Goal: Task Accomplishment & Management: Complete application form

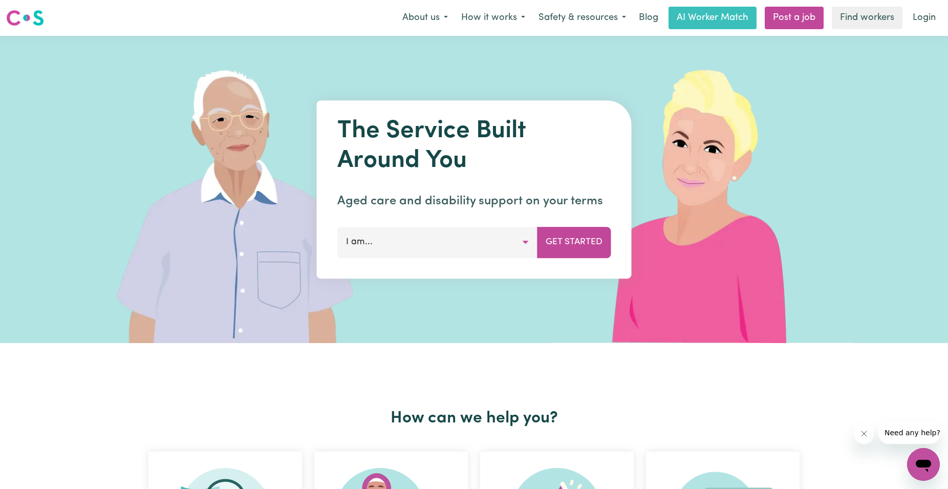
click at [449, 245] on button "I am..." at bounding box center [437, 242] width 200 height 31
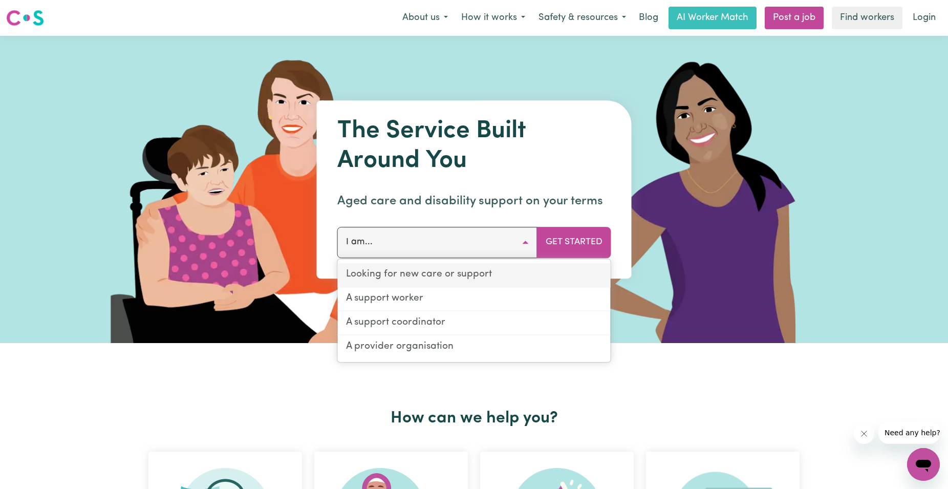
click at [446, 279] on link "Looking for new care or support" at bounding box center [474, 275] width 273 height 24
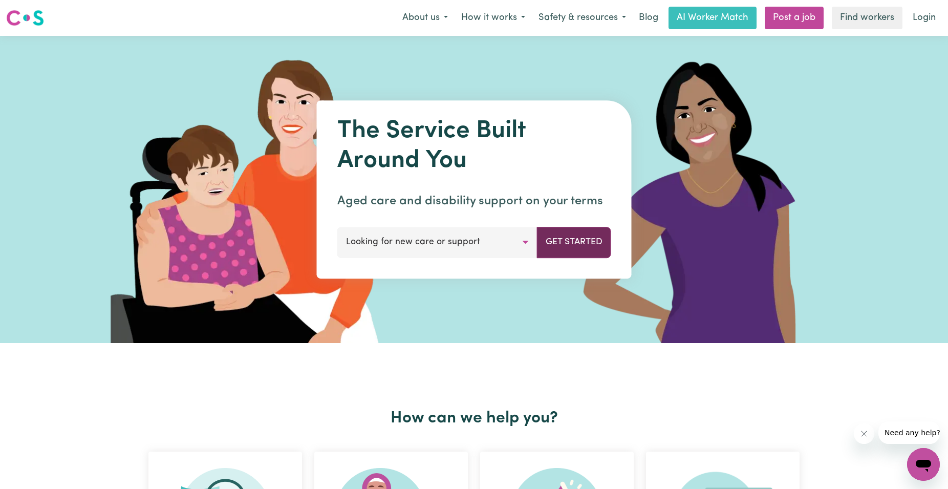
click at [549, 251] on button "Get Started" at bounding box center [574, 242] width 74 height 31
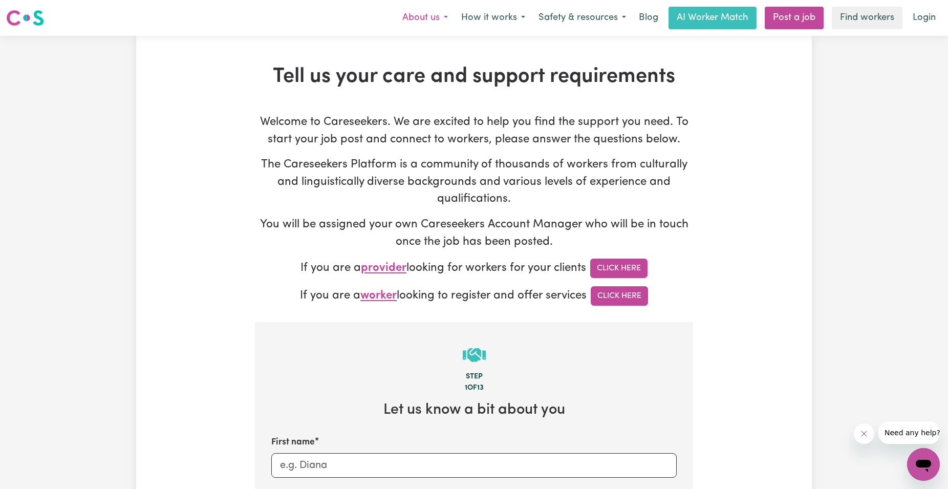
click at [416, 16] on button "About us" at bounding box center [425, 18] width 59 height 22
click at [491, 19] on button "How it works" at bounding box center [493, 18] width 77 height 22
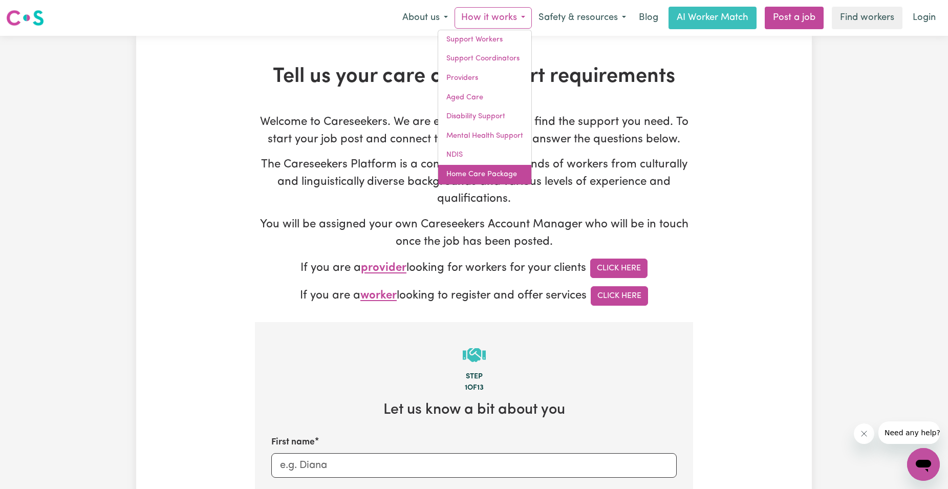
click at [476, 170] on link "Home Care Package" at bounding box center [484, 174] width 93 height 19
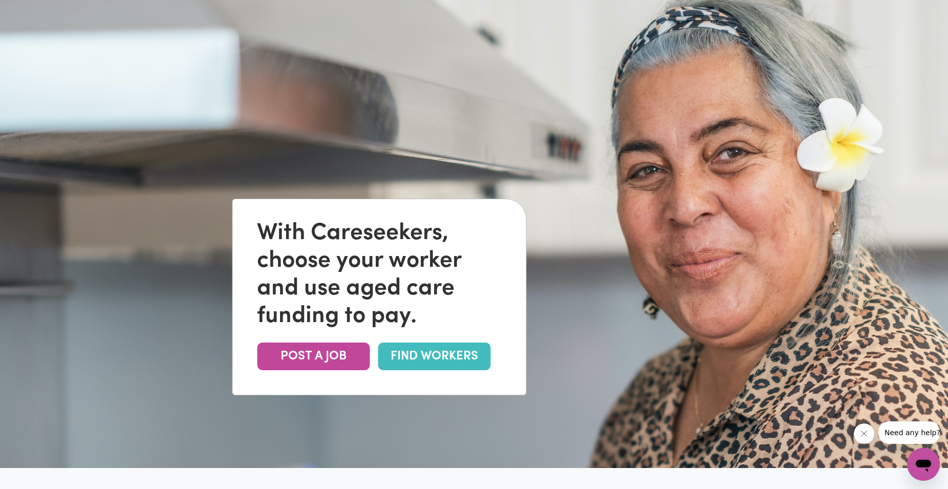
scroll to position [87, 0]
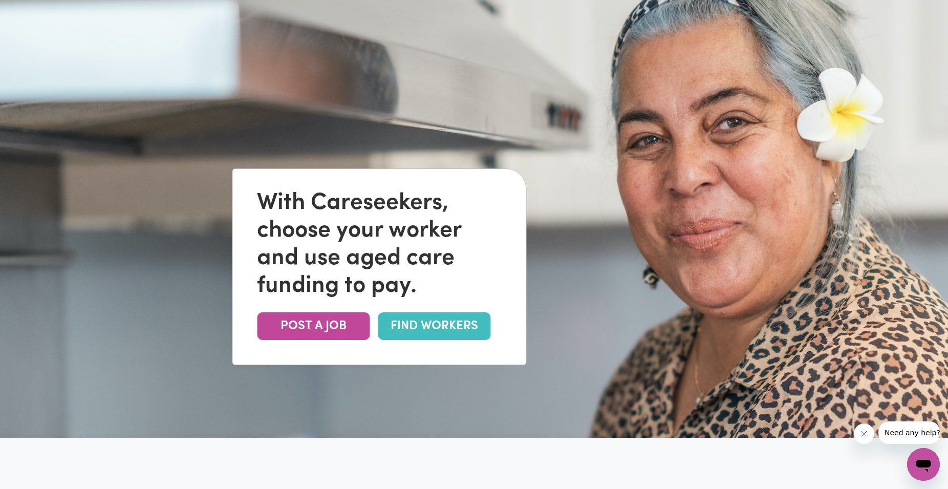
click at [454, 320] on link "FIND WORKERS" at bounding box center [434, 326] width 113 height 28
